Goal: Information Seeking & Learning: Understand process/instructions

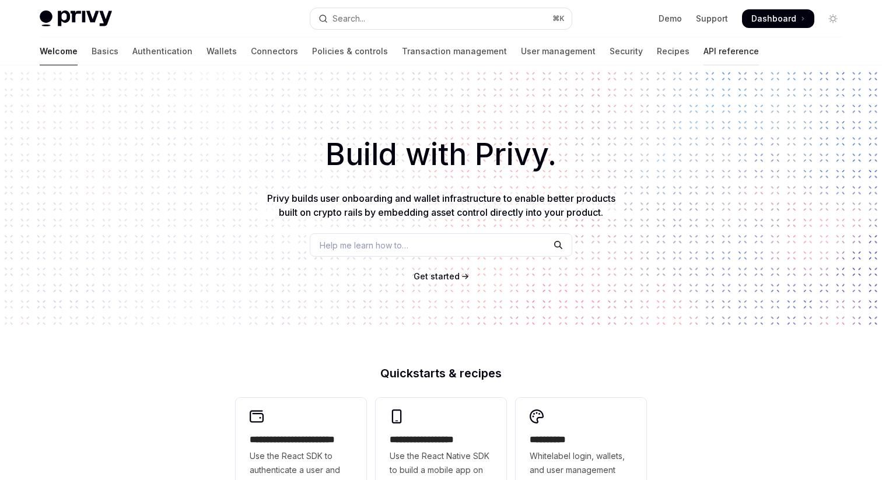
click at [704, 50] on link "API reference" at bounding box center [731, 51] width 55 height 28
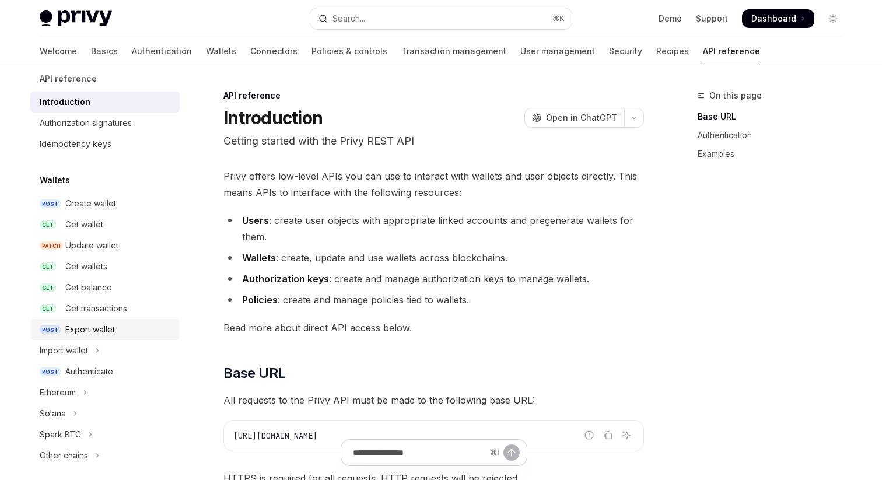
scroll to position [18, 0]
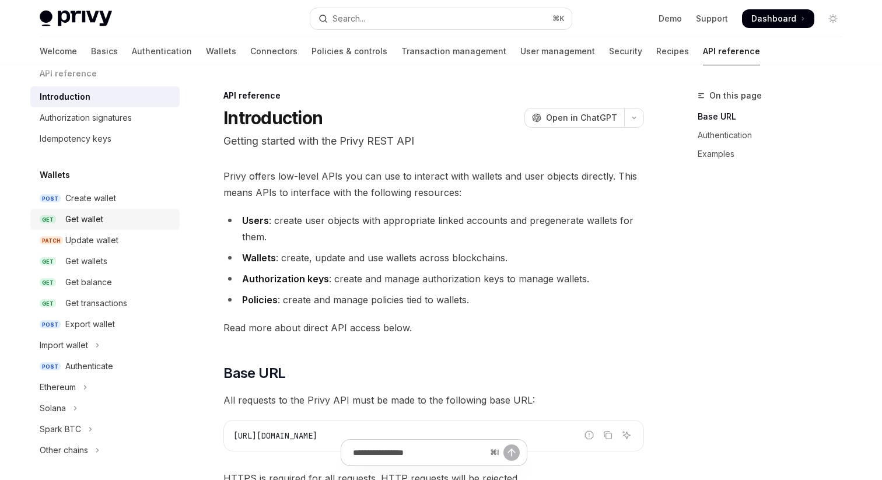
click at [93, 219] on div "Get wallet" at bounding box center [84, 219] width 38 height 14
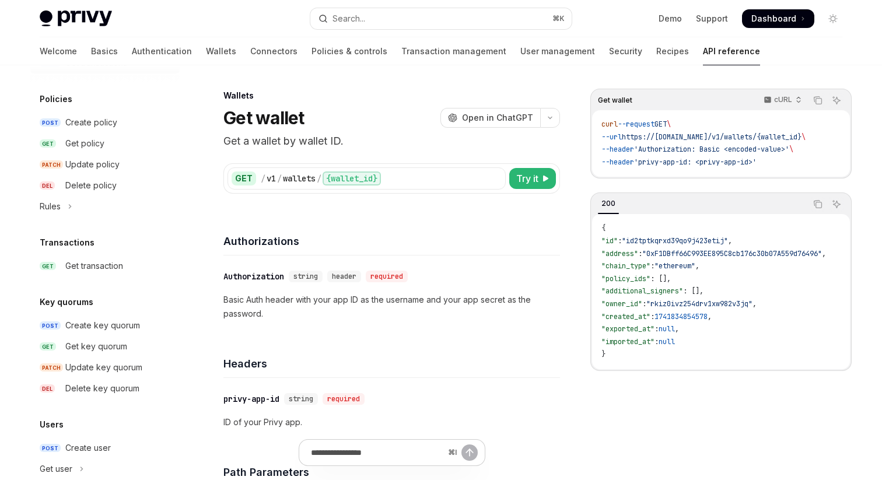
scroll to position [746, 0]
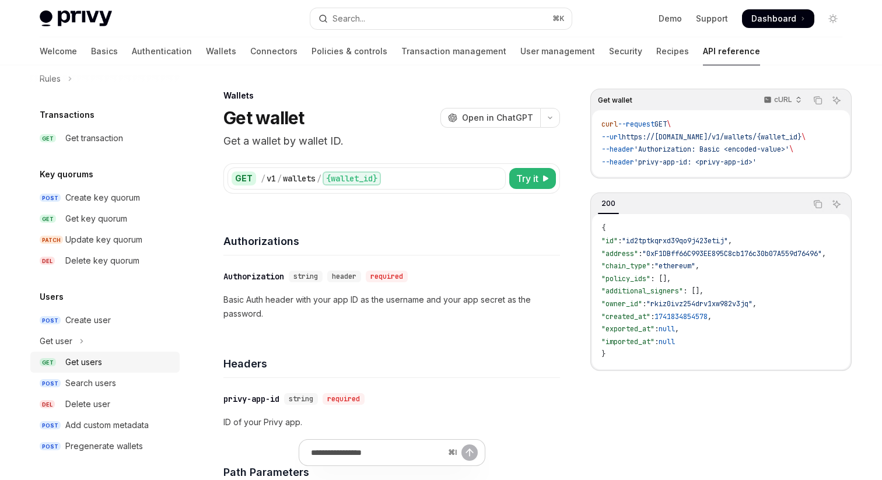
click at [89, 362] on div "Get users" at bounding box center [83, 362] width 37 height 14
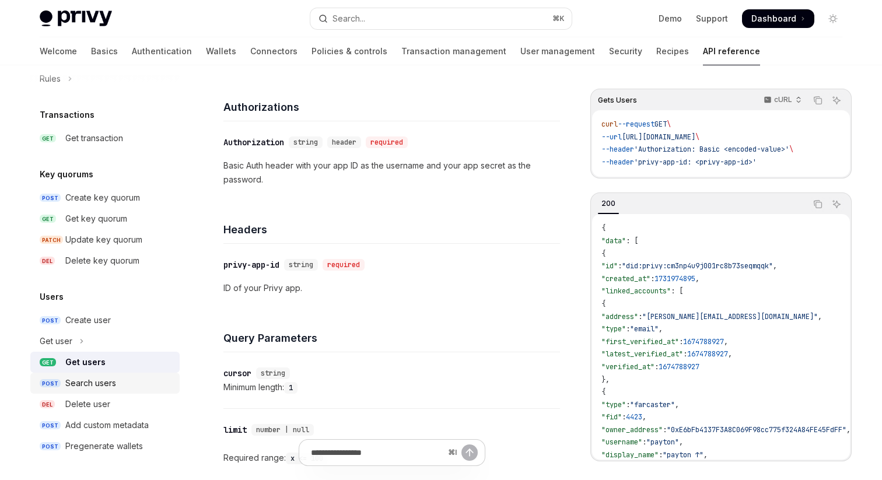
scroll to position [136, 0]
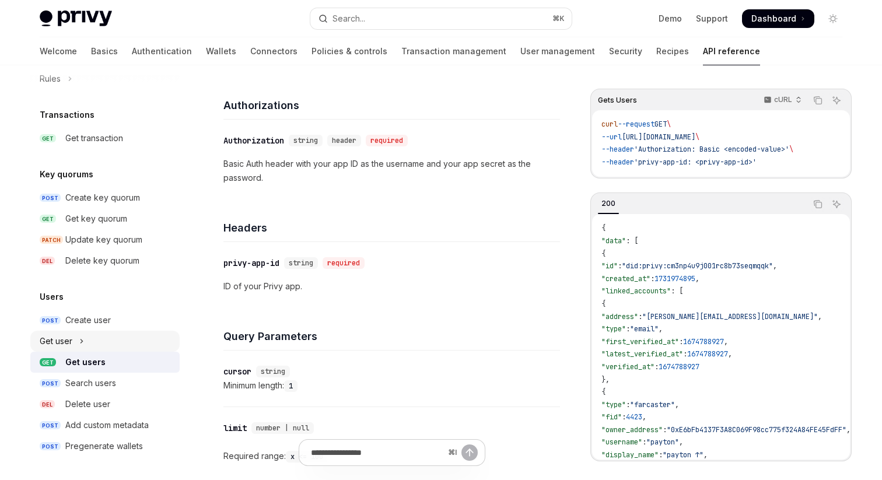
click at [92, 344] on button "Get user" at bounding box center [104, 341] width 149 height 21
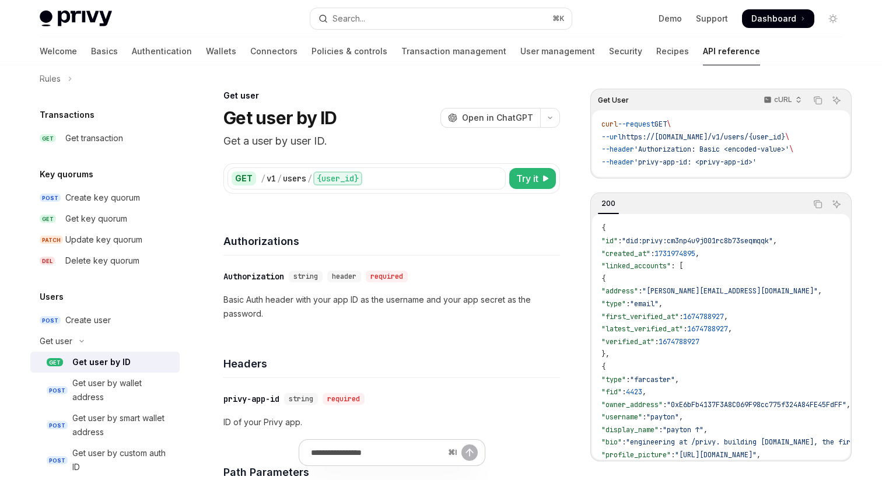
click at [104, 361] on div "Get user by ID" at bounding box center [101, 362] width 58 height 14
type textarea "*"
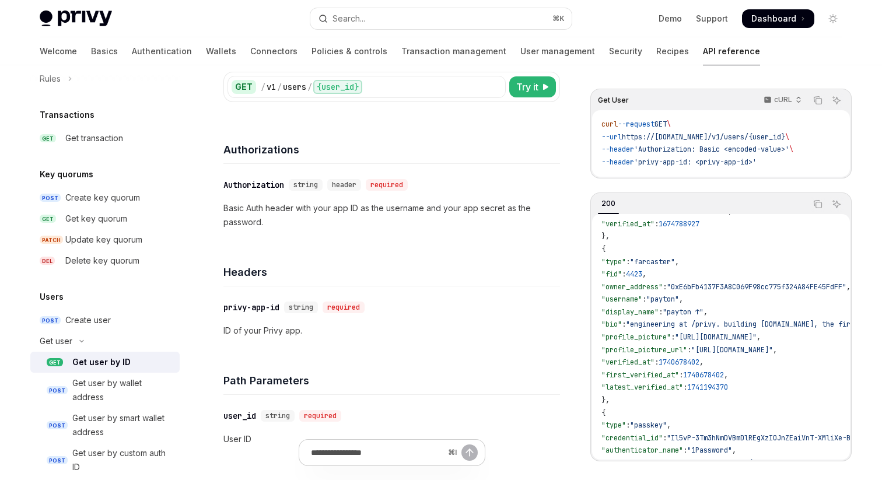
scroll to position [121, 0]
